Goal: Use online tool/utility

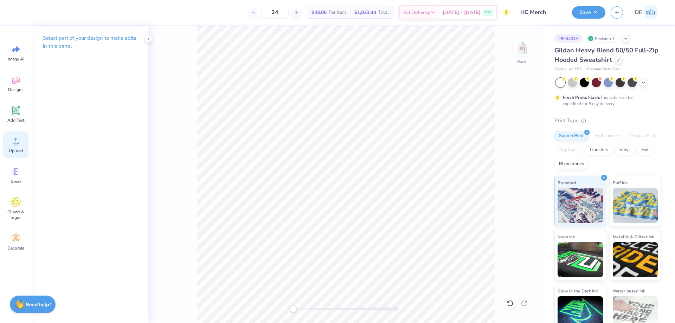
click at [16, 147] on div "Upload" at bounding box center [15, 145] width 25 height 26
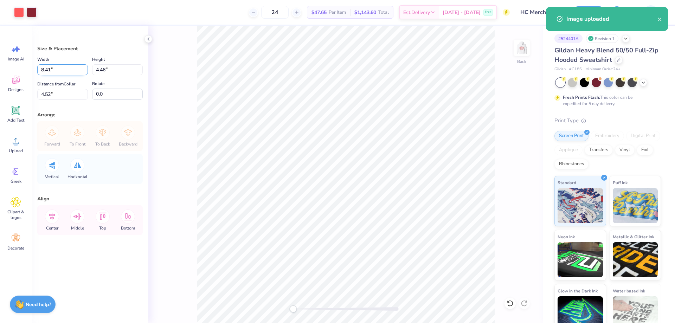
click at [62, 69] on input "8.41" at bounding box center [62, 69] width 51 height 11
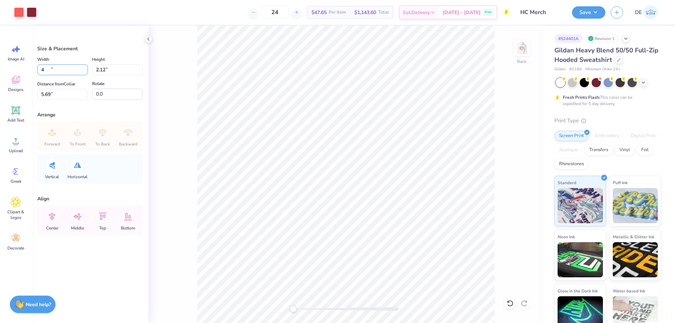
type input "4.00"
type input "2.12"
type input "5.69"
click at [68, 94] on input "3.21" at bounding box center [62, 94] width 51 height 11
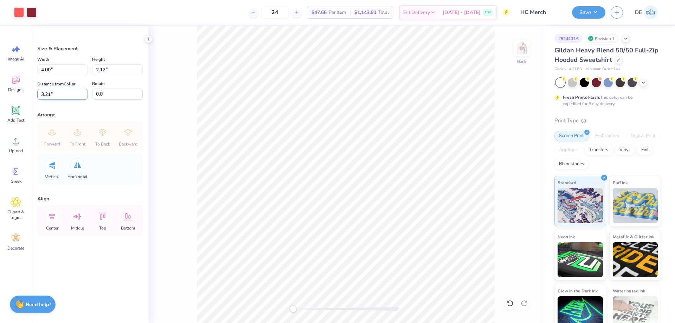
click at [68, 93] on input "3.21" at bounding box center [62, 94] width 51 height 11
type input "3"
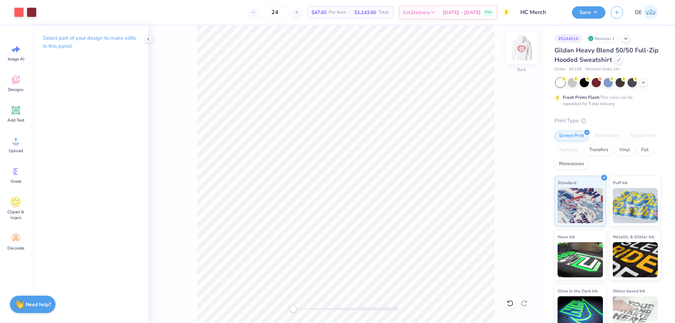
click at [523, 53] on img at bounding box center [522, 48] width 28 height 28
click at [10, 153] on span "Upload" at bounding box center [16, 151] width 14 height 6
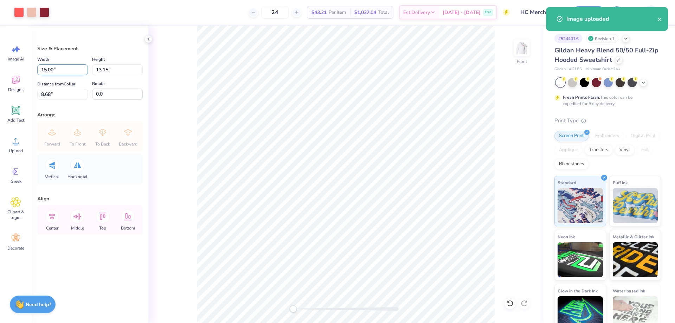
click at [53, 71] on input "15.00" at bounding box center [62, 69] width 51 height 11
click at [53, 70] on input "15.00" at bounding box center [62, 69] width 51 height 11
click at [54, 70] on input "15.00" at bounding box center [62, 69] width 51 height 11
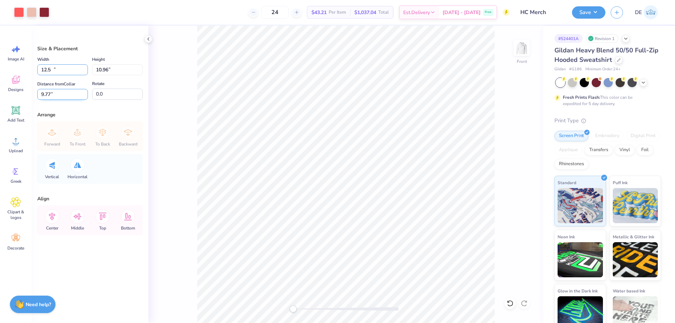
type input "12.50"
type input "10.96"
click at [65, 94] on input "9.77" at bounding box center [62, 94] width 51 height 11
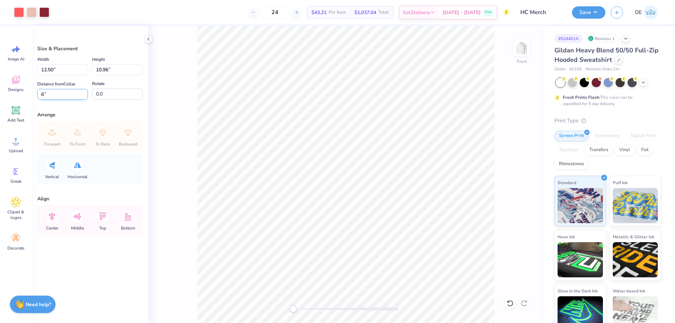
type input "6"
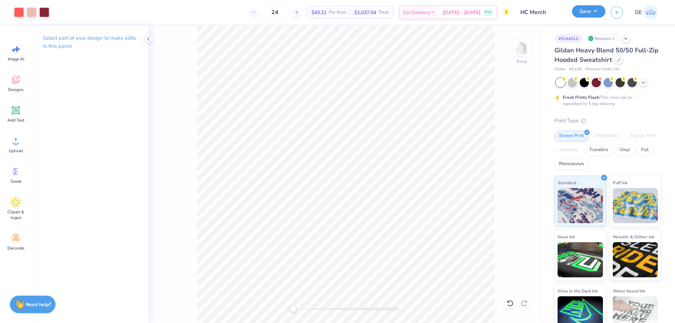
click at [591, 9] on button "Save" at bounding box center [588, 11] width 33 height 12
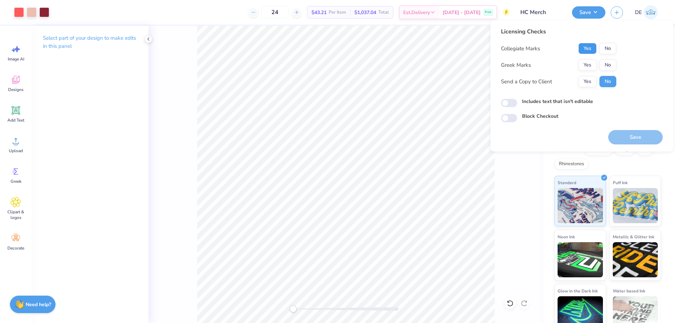
click at [588, 50] on button "Yes" at bounding box center [587, 48] width 18 height 11
click at [606, 66] on button "No" at bounding box center [608, 64] width 17 height 11
click at [613, 133] on button "Save" at bounding box center [635, 137] width 55 height 14
